Goal: Information Seeking & Learning: Learn about a topic

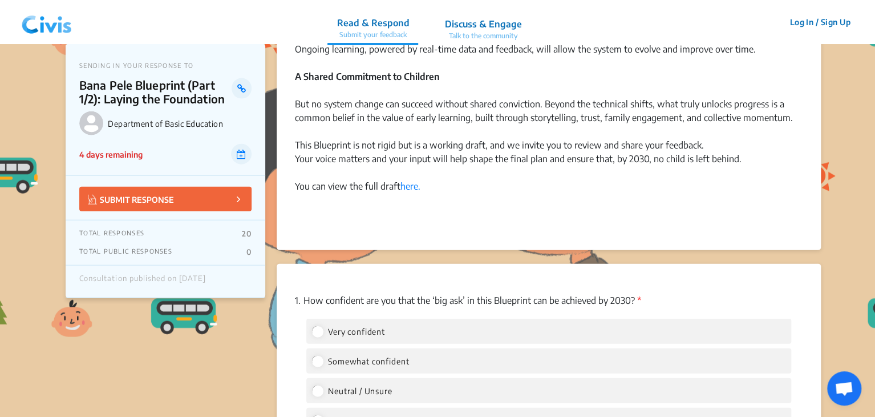
scroll to position [1255, 0]
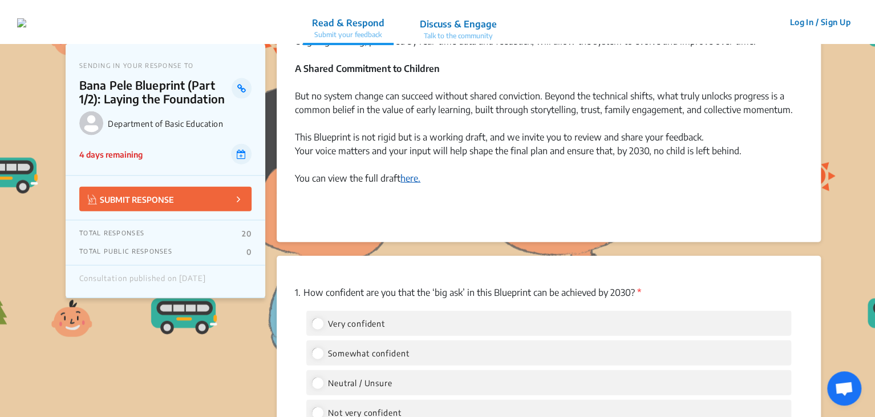
click at [415, 179] on link "here." at bounding box center [411, 177] width 20 height 11
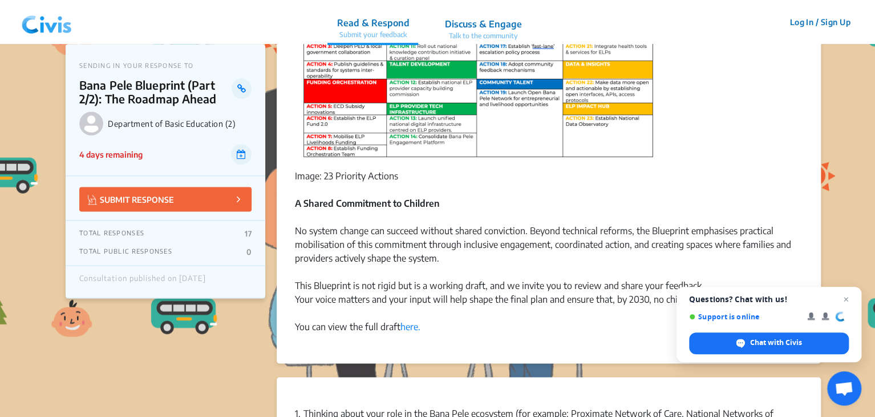
scroll to position [685, 0]
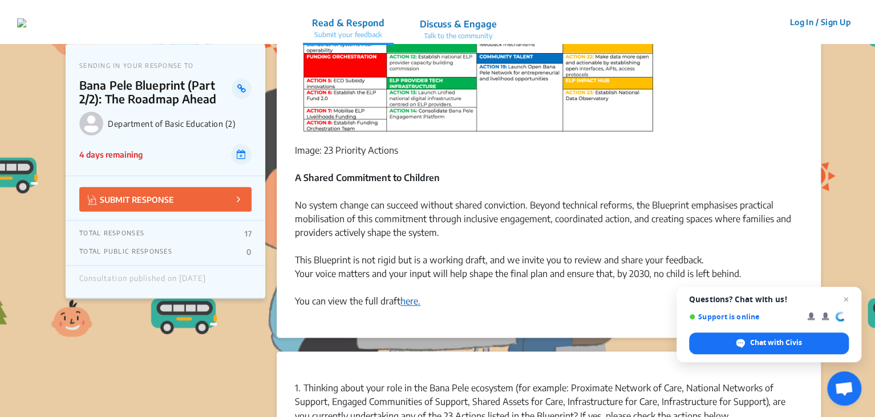
click at [413, 298] on link "here." at bounding box center [411, 300] width 20 height 11
